Goal: Find specific page/section: Find specific page/section

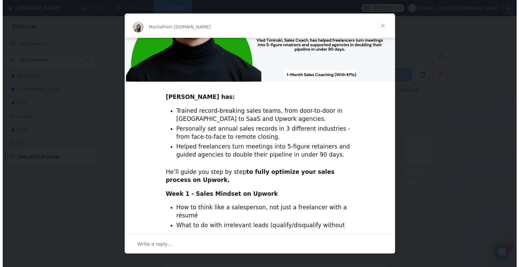
scroll to position [215, 0]
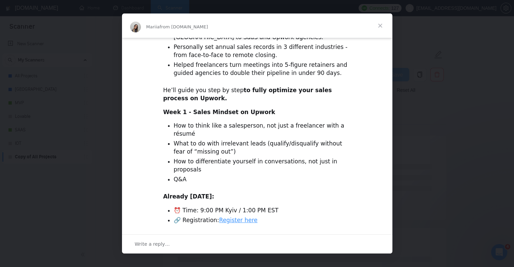
click at [233, 217] on link "Register here" at bounding box center [238, 220] width 39 height 7
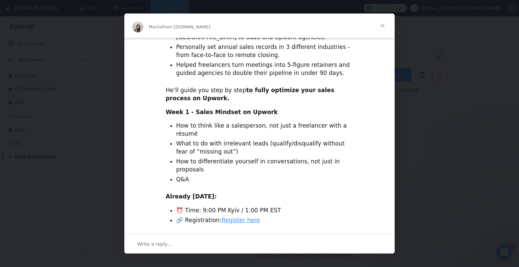
click at [385, 27] on span "Close" at bounding box center [382, 26] width 24 height 24
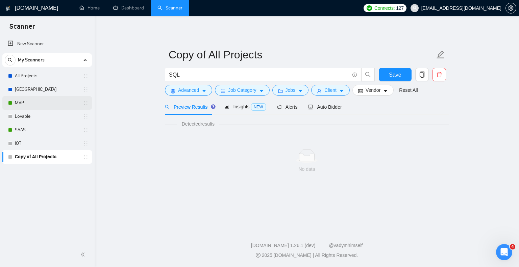
click at [33, 103] on link "MVP" at bounding box center [47, 103] width 64 height 14
